Goal: Task Accomplishment & Management: Complete application form

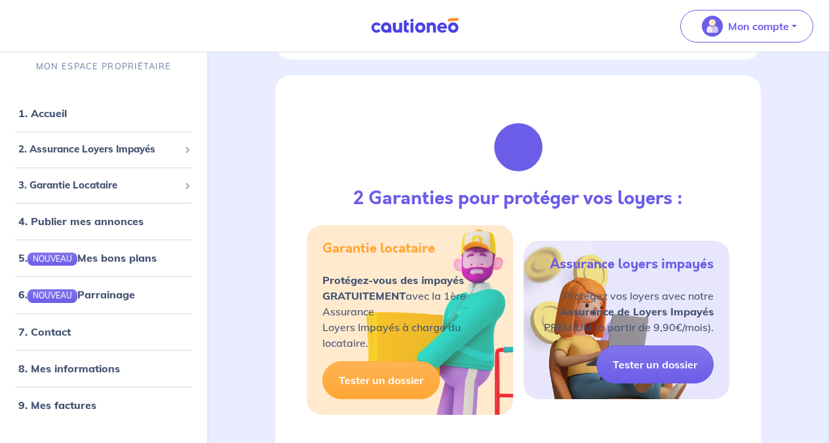
scroll to position [1413, 0]
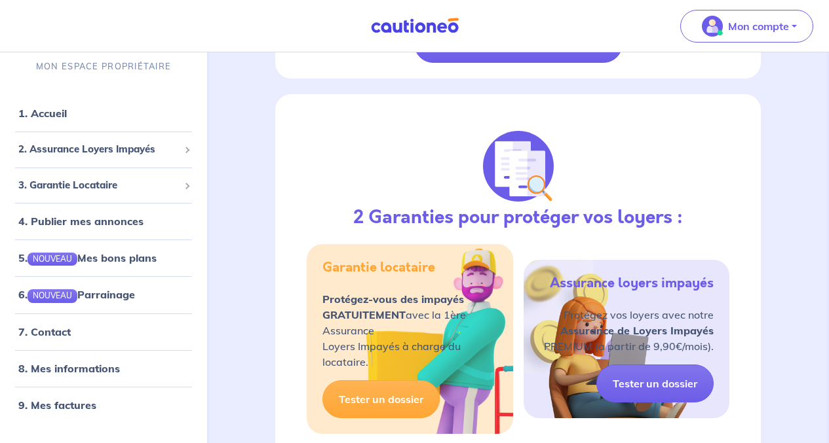
drag, startPoint x: 531, startPoint y: 160, endPoint x: 504, endPoint y: 139, distance: 35.0
click at [504, 139] on div "ACCUEIL Bonjour Gilbert Assurance Loyer Impayé MES GARANTIES EN COURS Les derni…" at bounding box center [518, 151] width 548 height 2960
click at [504, 63] on link "Voir toutes les Assurances en cours" at bounding box center [518, 44] width 208 height 38
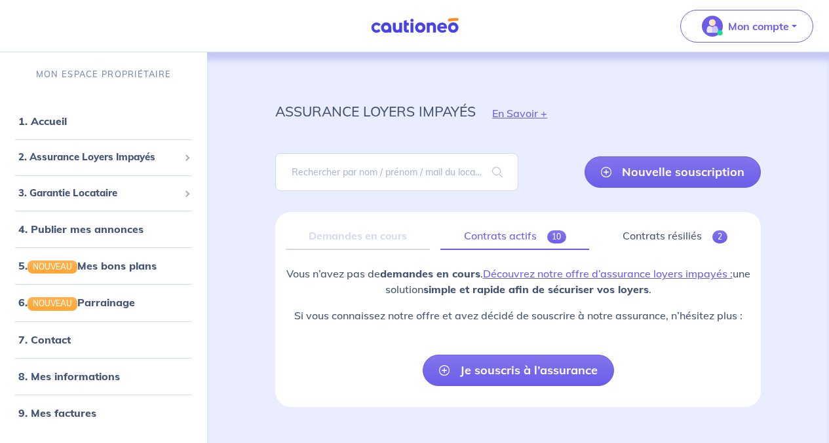
click at [502, 234] on link "Contrats actifs 10" at bounding box center [514, 237] width 149 height 28
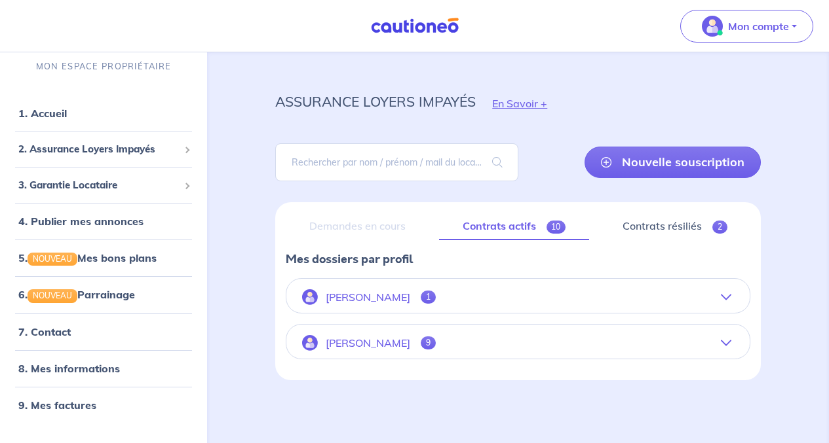
scroll to position [10, 0]
click at [382, 340] on p "[PERSON_NAME]" at bounding box center [368, 343] width 84 height 12
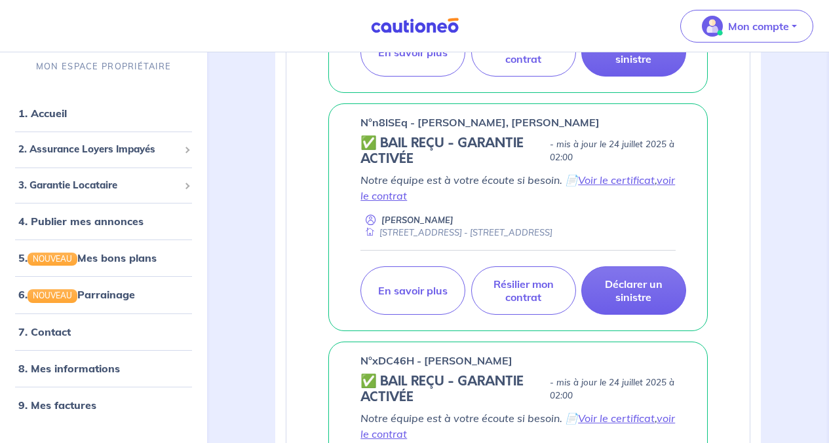
scroll to position [1003, 0]
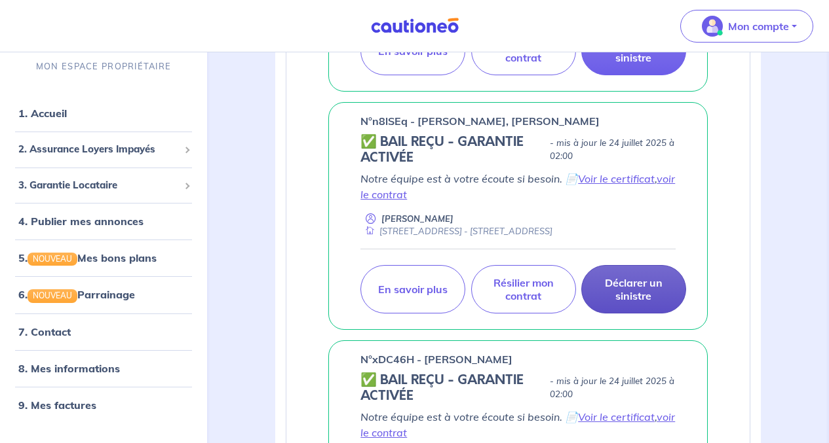
click at [635, 290] on p "Déclarer un sinistre" at bounding box center [633, 289] width 72 height 26
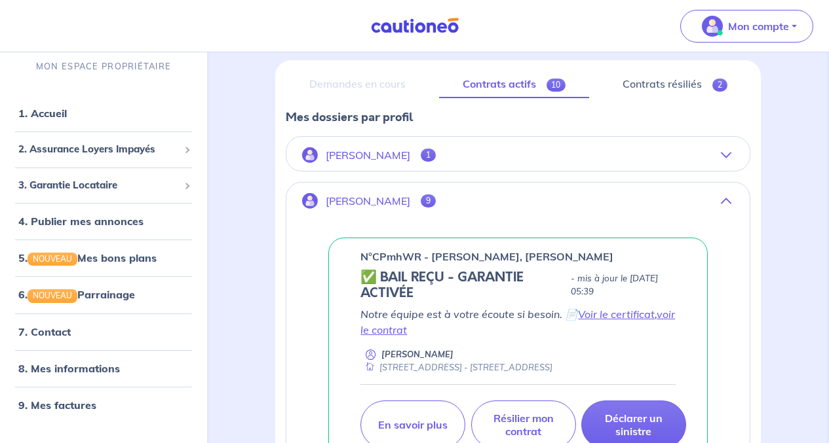
scroll to position [151, 0]
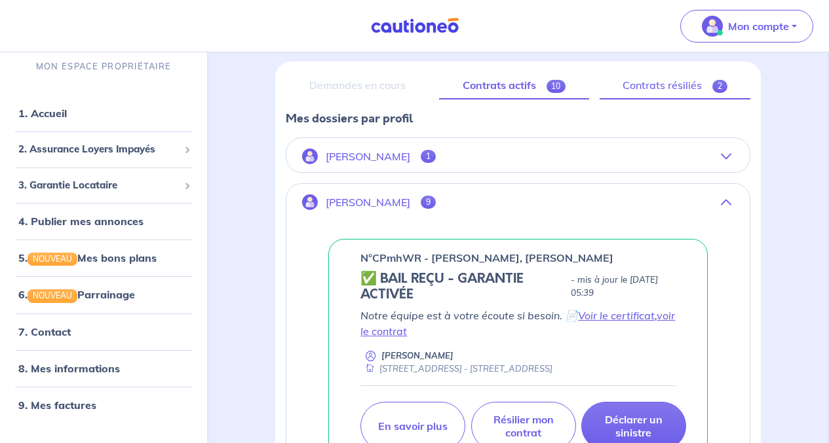
click at [669, 92] on link "Contrats résiliés 2" at bounding box center [674, 86] width 151 height 28
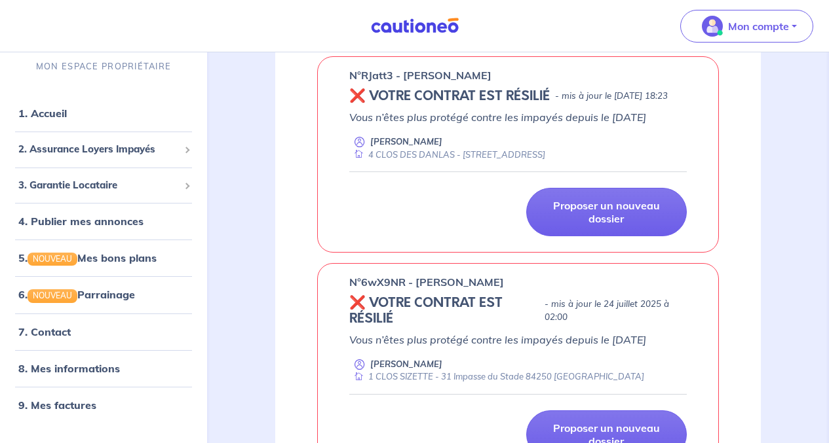
scroll to position [231, 0]
click at [608, 103] on p "- mis à jour le [DATE] 18:23" at bounding box center [611, 96] width 113 height 13
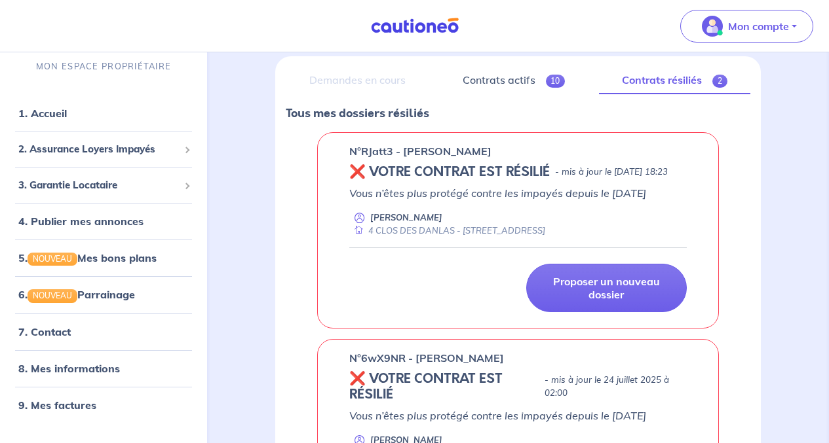
scroll to position [155, 0]
click at [505, 84] on link "Contrats actifs 10" at bounding box center [513, 81] width 149 height 28
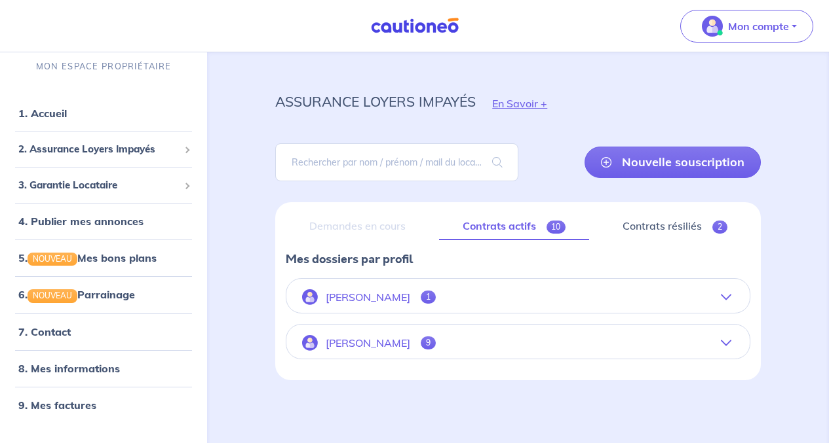
scroll to position [6, 0]
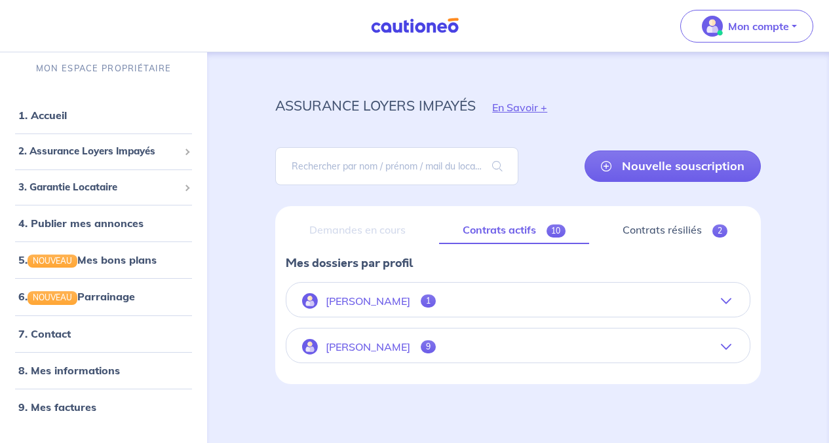
click at [381, 348] on p "[PERSON_NAME]" at bounding box center [368, 347] width 84 height 12
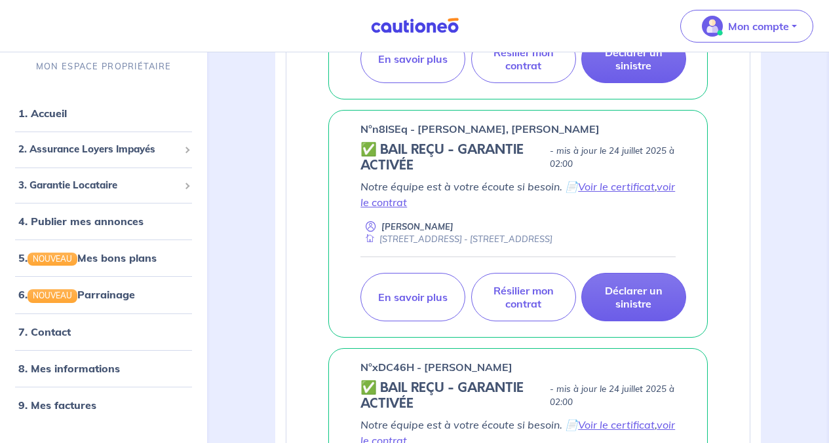
scroll to position [996, 0]
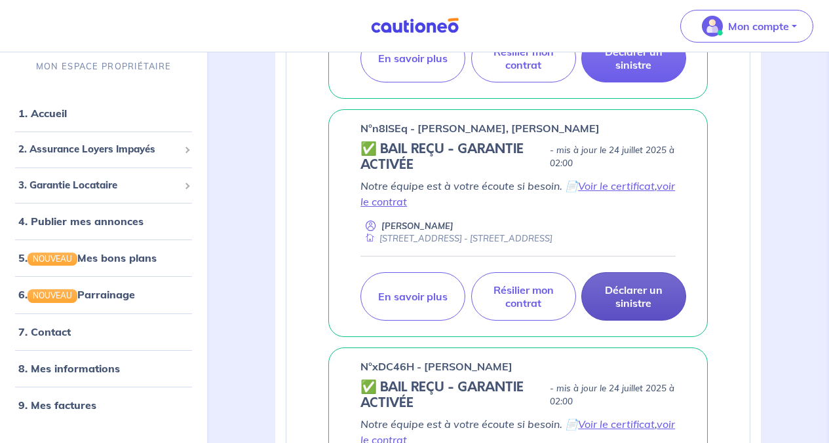
click at [641, 298] on p "Déclarer un sinistre" at bounding box center [633, 297] width 72 height 26
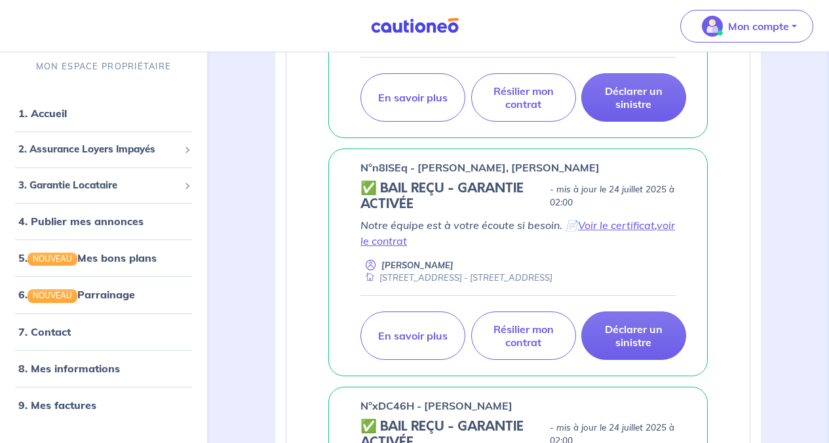
scroll to position [958, 0]
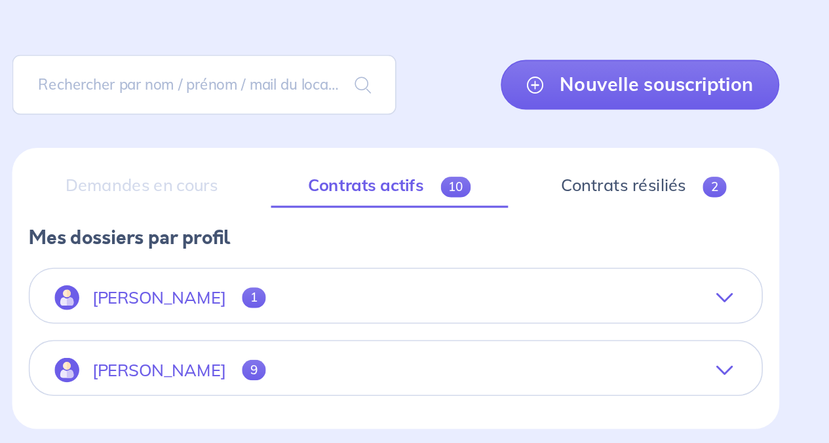
click at [363, 351] on p "[PERSON_NAME]" at bounding box center [368, 353] width 84 height 12
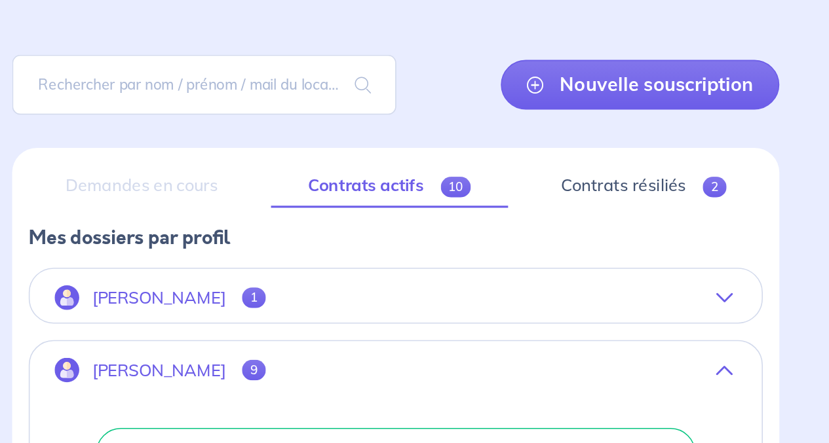
click at [363, 351] on p "[PERSON_NAME]" at bounding box center [368, 353] width 84 height 12
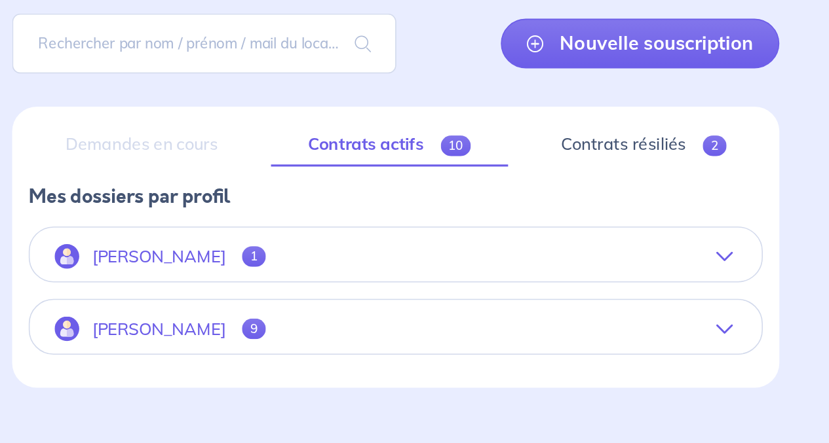
scroll to position [10, 0]
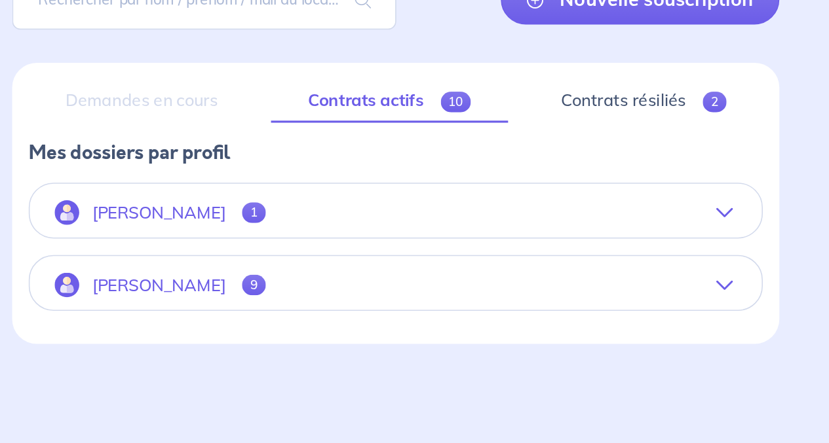
click at [724, 344] on icon "button" at bounding box center [725, 343] width 10 height 10
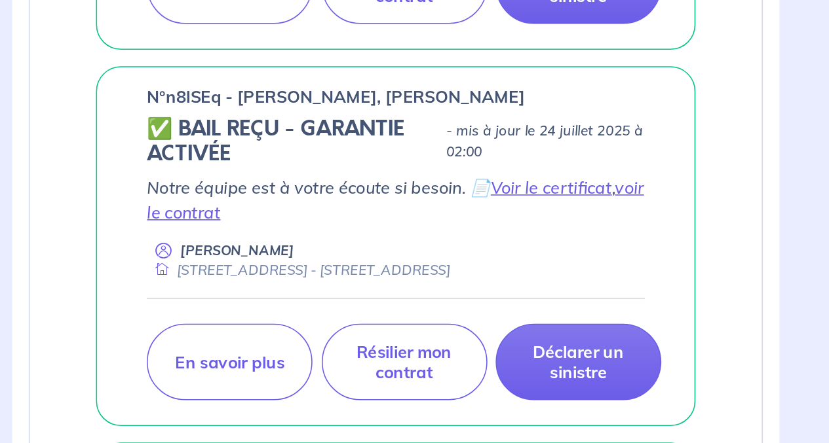
scroll to position [904, 0]
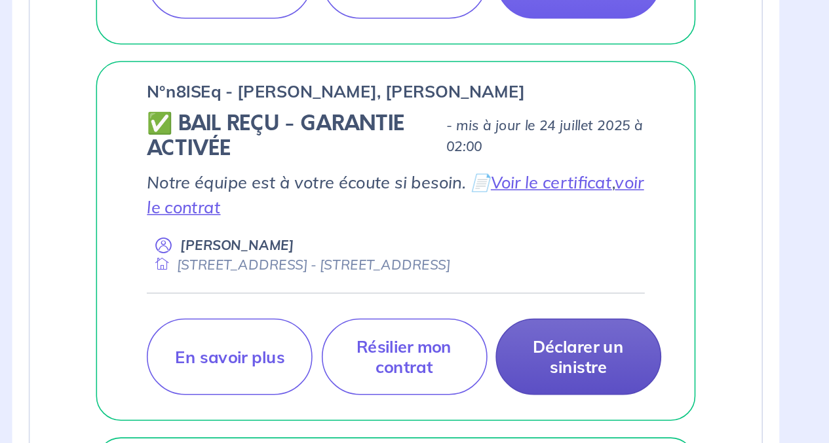
click at [624, 392] on p "Déclarer un sinistre" at bounding box center [633, 388] width 72 height 26
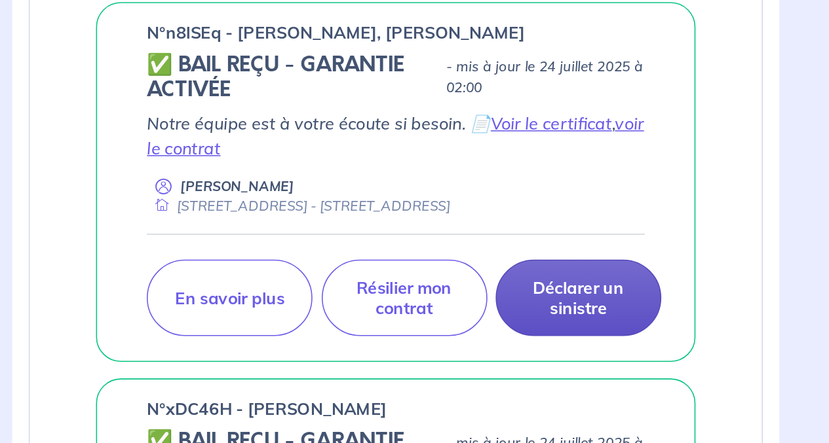
scroll to position [942, 0]
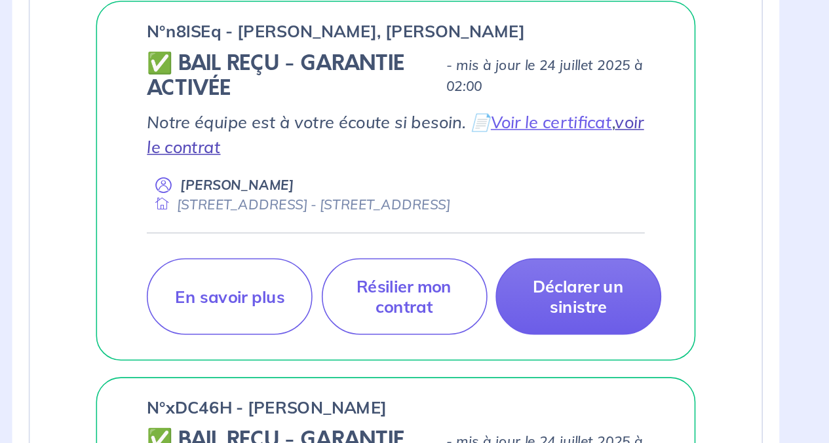
click at [403, 253] on link "voir le contrat" at bounding box center [517, 247] width 314 height 29
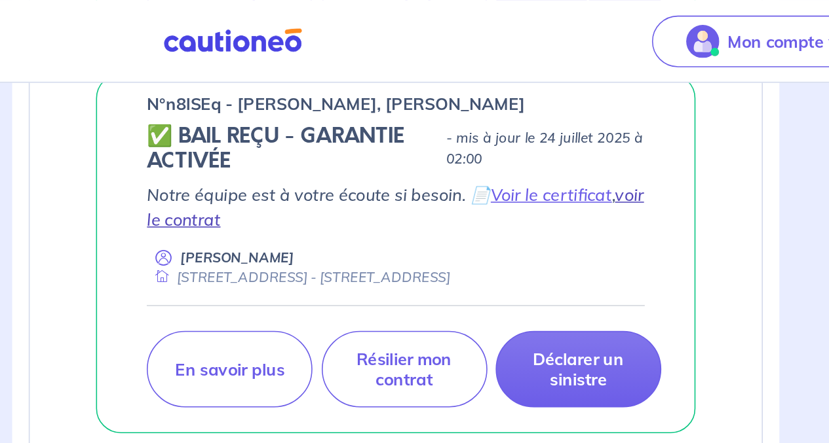
scroll to position [1051, 0]
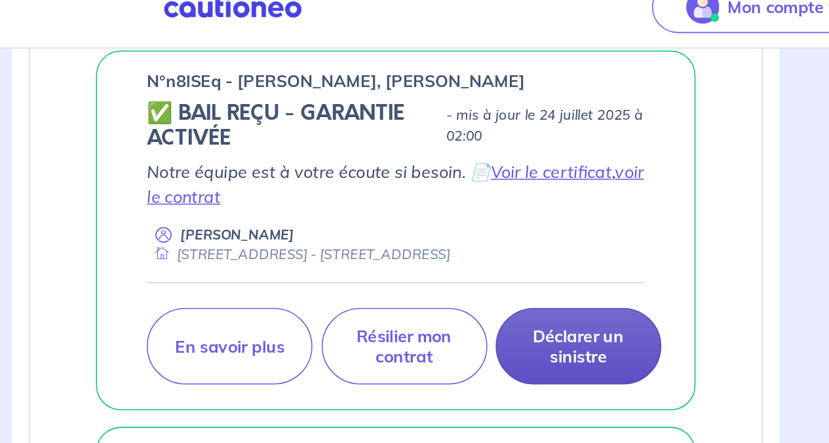
click at [637, 242] on p "Déclarer un sinistre" at bounding box center [633, 241] width 72 height 26
